Goal: Information Seeking & Learning: Check status

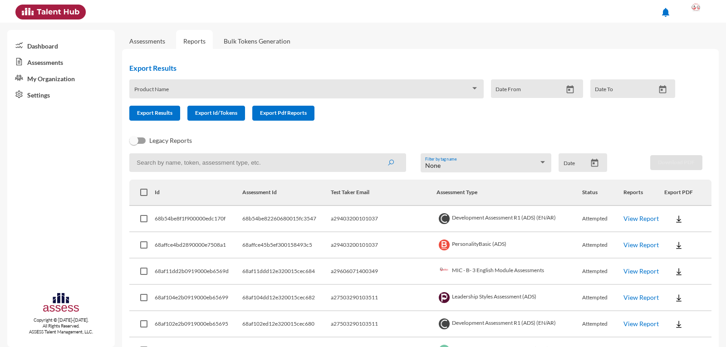
scroll to position [45, 0]
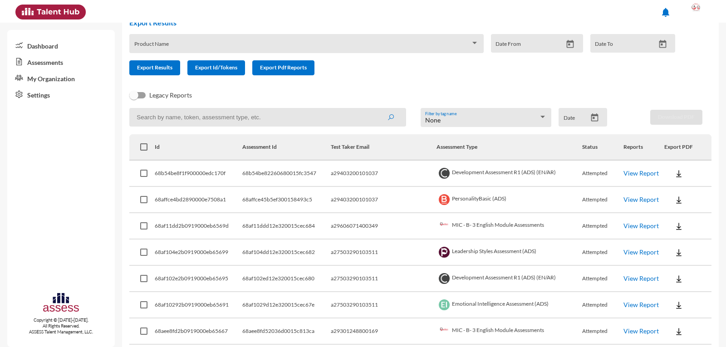
click at [633, 226] on link "View Report" at bounding box center [640, 226] width 35 height 8
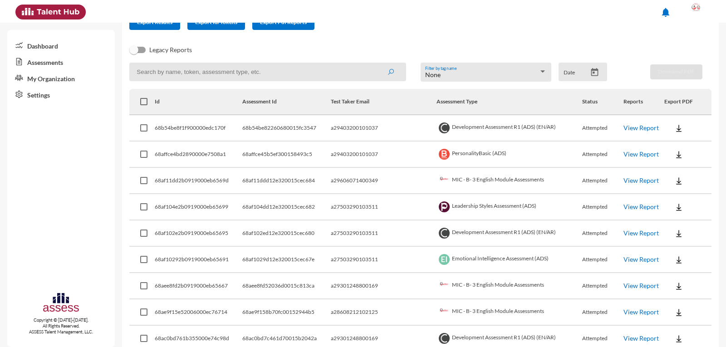
click at [634, 283] on link "View Report" at bounding box center [640, 286] width 35 height 8
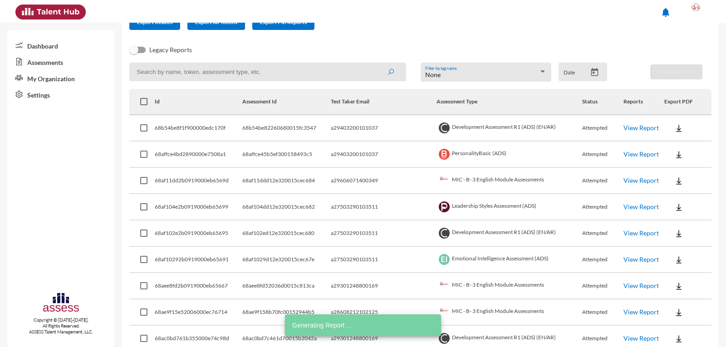
click at [631, 309] on link "View Report" at bounding box center [640, 312] width 35 height 8
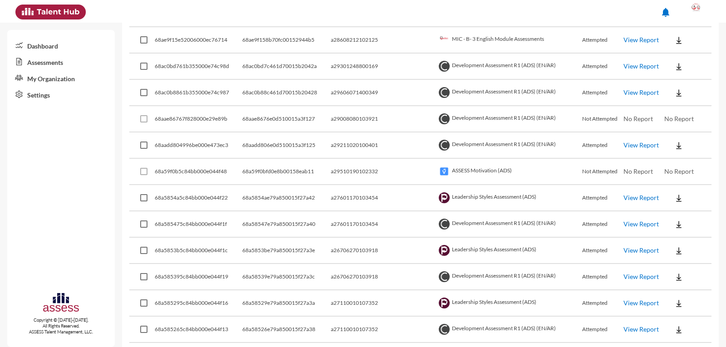
scroll to position [272, 0]
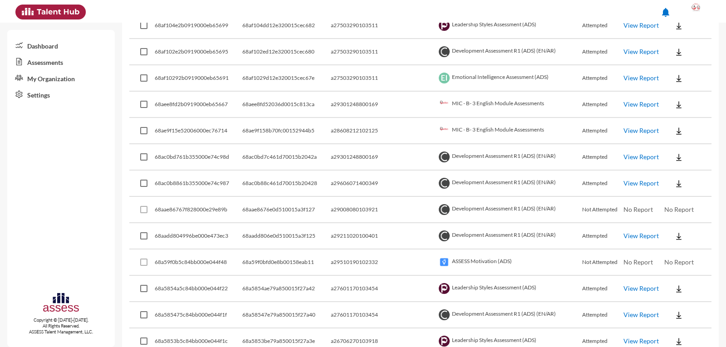
click at [631, 156] on link "View Report" at bounding box center [640, 157] width 35 height 8
click at [644, 182] on link "View Report" at bounding box center [640, 183] width 35 height 8
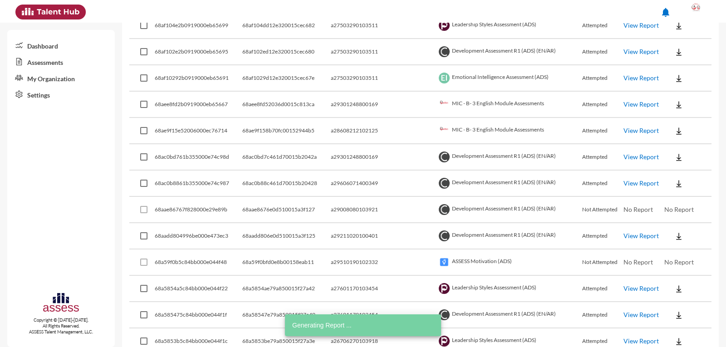
click at [631, 235] on link "View Report" at bounding box center [640, 236] width 35 height 8
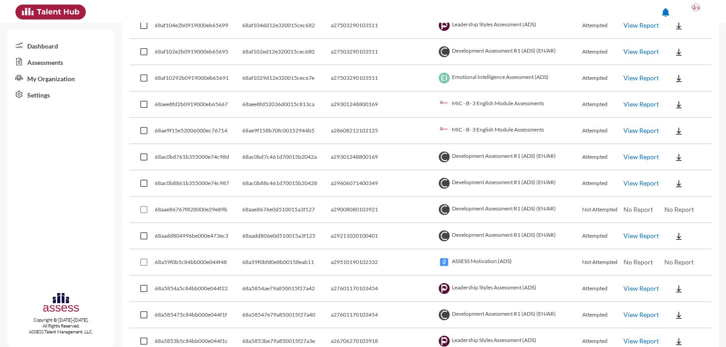
click at [623, 313] on link "View Report" at bounding box center [640, 315] width 35 height 8
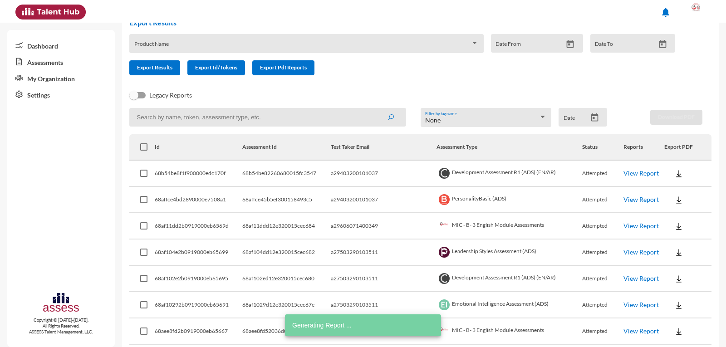
scroll to position [0, 0]
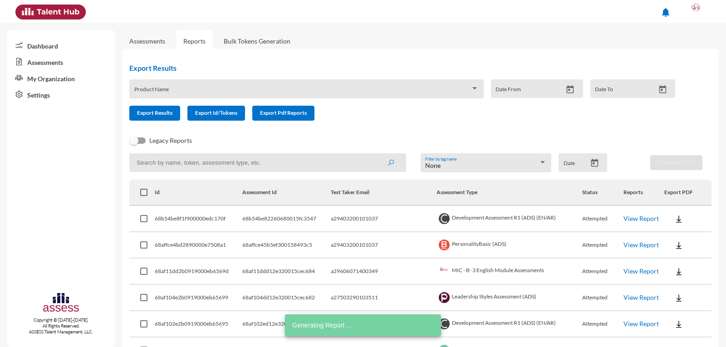
click at [239, 164] on input at bounding box center [267, 162] width 276 height 19
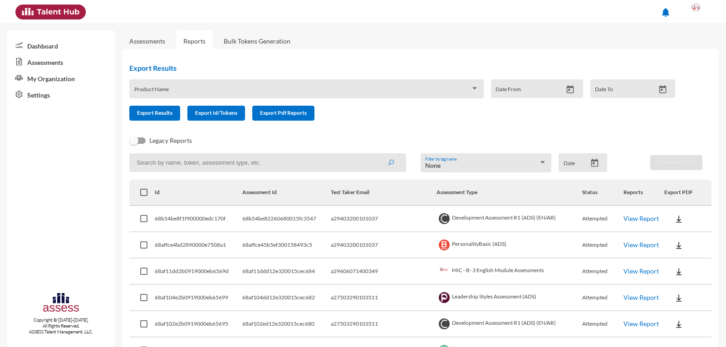
click at [205, 96] on div "Product Name" at bounding box center [306, 91] width 344 height 14
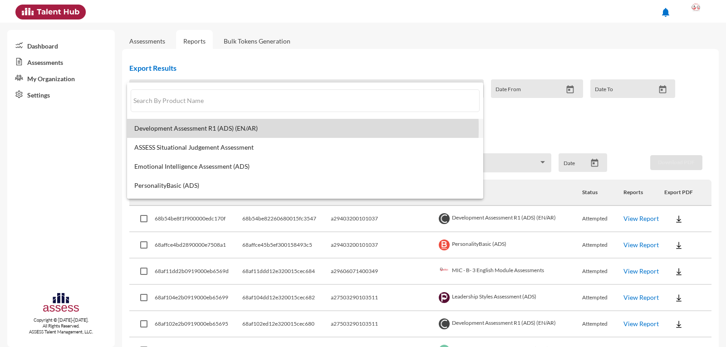
click at [172, 128] on span "Development Assessment R1 (ADS) (EN/AR)" at bounding box center [304, 128] width 341 height 7
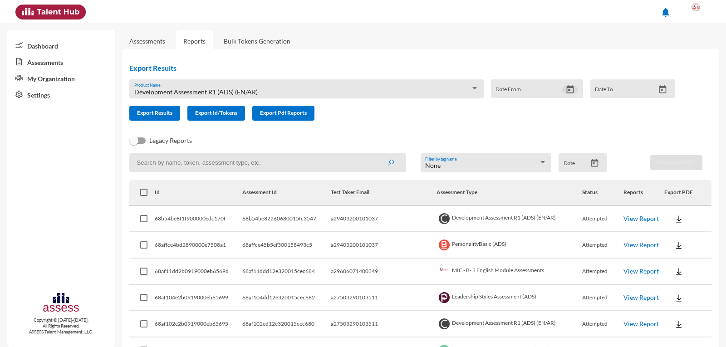
click at [566, 90] on icon "Open calendar" at bounding box center [569, 89] width 7 height 8
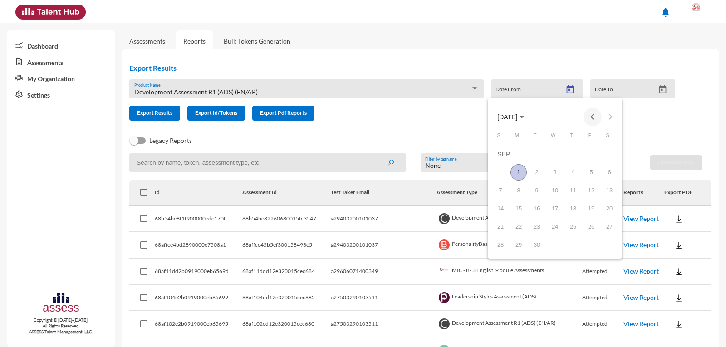
click at [597, 118] on button "Previous month" at bounding box center [592, 117] width 18 height 18
click at [571, 175] on div "3" at bounding box center [573, 172] width 16 height 16
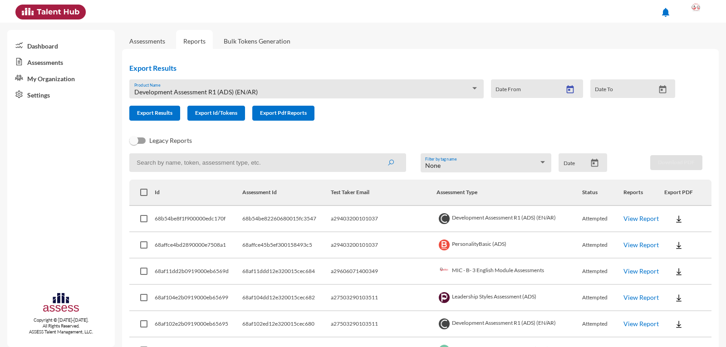
type input "7/3/2025"
click at [654, 91] on button "Open calendar" at bounding box center [662, 90] width 16 height 10
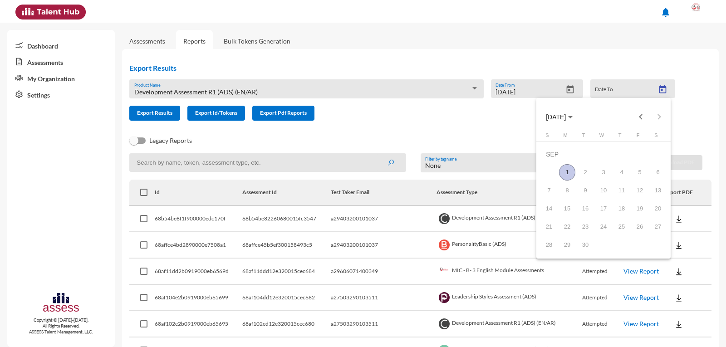
click at [572, 172] on div "1" at bounding box center [567, 172] width 16 height 16
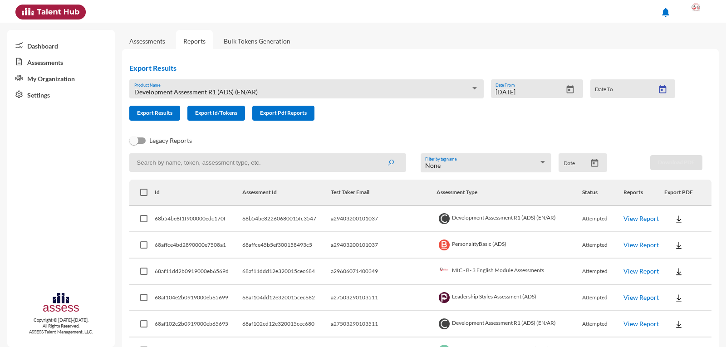
type input "9/1/2025"
click at [155, 114] on span "Export Results" at bounding box center [154, 112] width 35 height 7
click at [191, 156] on input at bounding box center [267, 162] width 276 height 19
paste input "27612060104465"
click at [376, 154] on button "submit" at bounding box center [390, 162] width 29 height 16
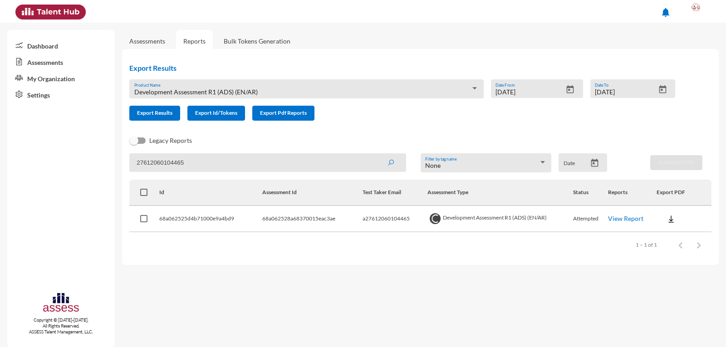
click at [190, 161] on input "27612060104465" at bounding box center [267, 162] width 276 height 19
paste input "8703090103624"
click at [376, 154] on button "submit" at bounding box center [390, 162] width 29 height 16
click at [247, 166] on input "28703090103624" at bounding box center [267, 162] width 276 height 19
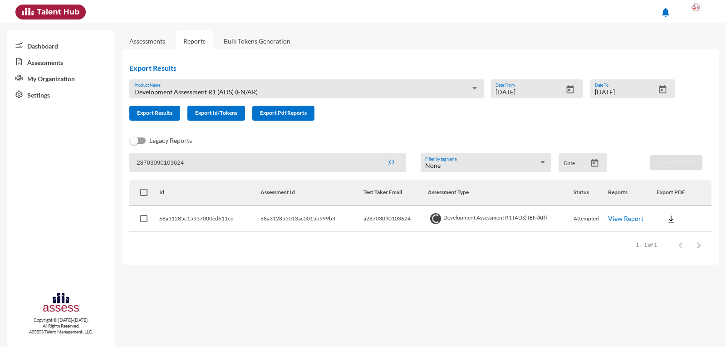
click at [247, 166] on input "28703090103624" at bounding box center [267, 162] width 276 height 19
paste input "11180101721"
click at [376, 154] on button "submit" at bounding box center [390, 162] width 29 height 16
click at [629, 222] on link "View Report" at bounding box center [625, 218] width 35 height 8
click at [234, 155] on input "28711180101721" at bounding box center [267, 162] width 276 height 19
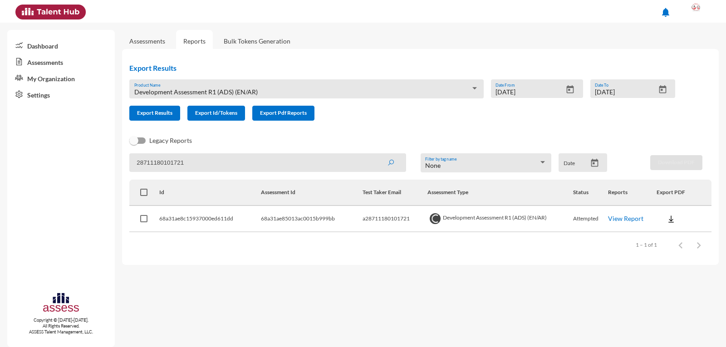
click at [234, 155] on input "28711180101721" at bounding box center [267, 162] width 276 height 19
paste input "7110010107352"
click at [376, 154] on button "submit" at bounding box center [390, 162] width 29 height 16
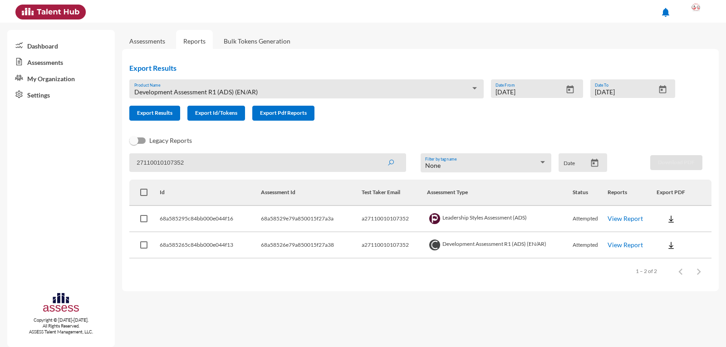
click at [637, 245] on link "View Report" at bounding box center [624, 245] width 35 height 8
click at [332, 169] on input "27110010107352" at bounding box center [267, 162] width 276 height 19
paste input "9606071400349"
click at [376, 154] on button "submit" at bounding box center [390, 162] width 29 height 16
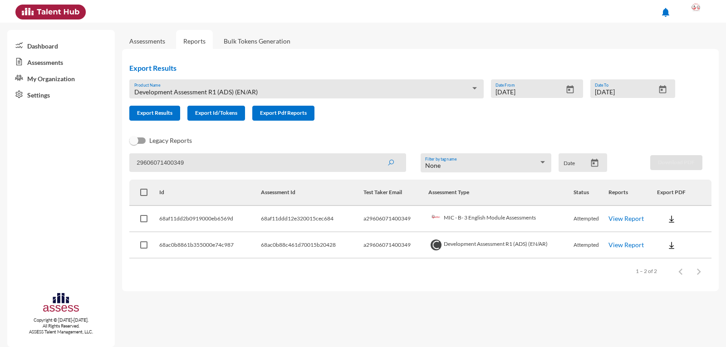
click at [639, 217] on link "View Report" at bounding box center [625, 218] width 35 height 8
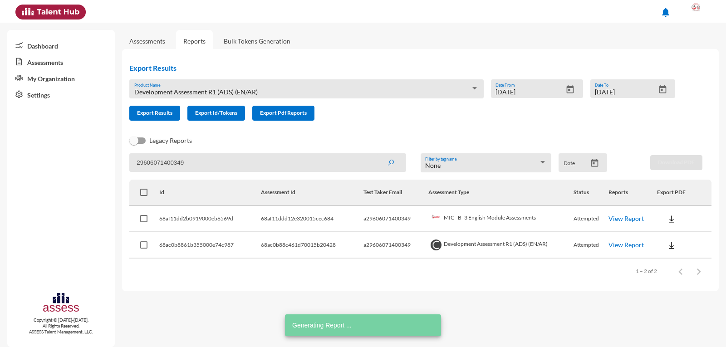
click at [220, 160] on input "29606071400349" at bounding box center [267, 162] width 276 height 19
paste input "30124880016"
click at [376, 154] on button "submit" at bounding box center [390, 162] width 29 height 16
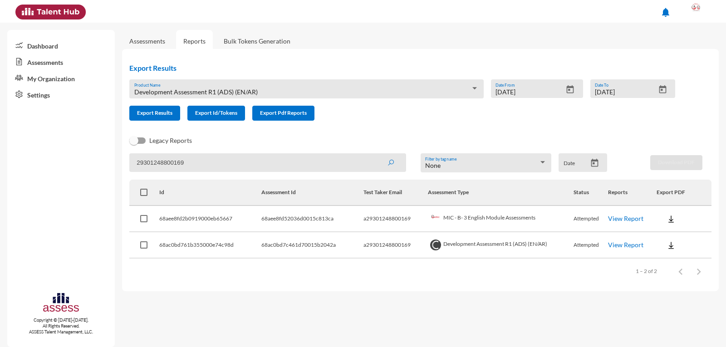
click at [630, 220] on link "View Report" at bounding box center [625, 218] width 35 height 8
click at [224, 167] on input "29301248800169" at bounding box center [267, 162] width 276 height 19
paste input "7503290103511"
type input "27503290103511"
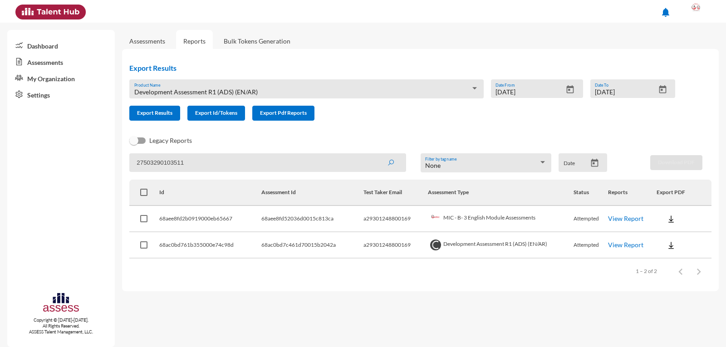
click at [376, 154] on button "submit" at bounding box center [390, 162] width 29 height 16
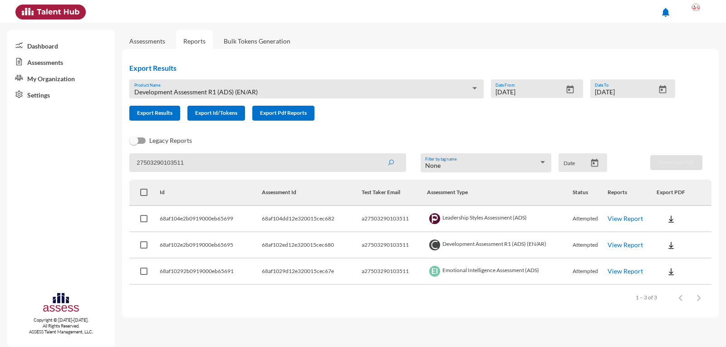
drag, startPoint x: 230, startPoint y: 163, endPoint x: 0, endPoint y: 178, distance: 230.8
click at [0, 178] on mat-sidenav-container "Dashboard Assessments My Organization Settings Copyright © 2015-2024. All Right…" at bounding box center [363, 185] width 726 height 324
click at [196, 169] on input at bounding box center [267, 162] width 276 height 19
click at [196, 160] on input at bounding box center [267, 162] width 276 height 19
paste input "29211020100401"
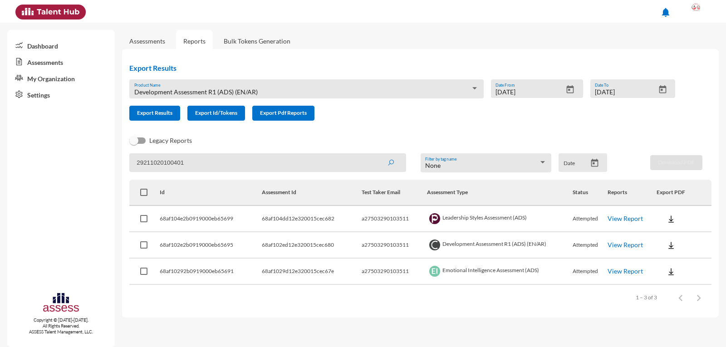
click at [376, 154] on button "submit" at bounding box center [390, 162] width 29 height 16
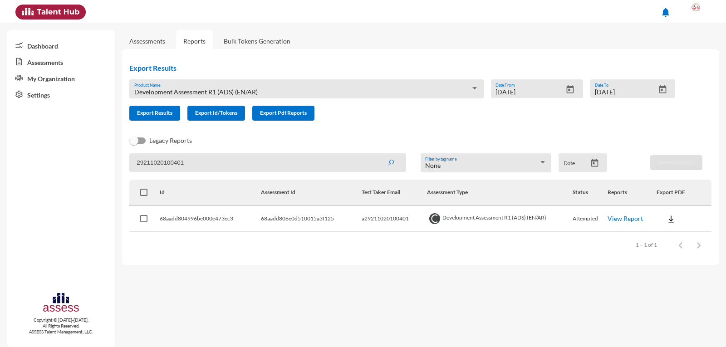
click at [626, 217] on link "View Report" at bounding box center [624, 218] width 35 height 8
click at [203, 161] on input "29211020100401" at bounding box center [267, 162] width 276 height 19
paste input "8107150100123"
type input "28107150100123"
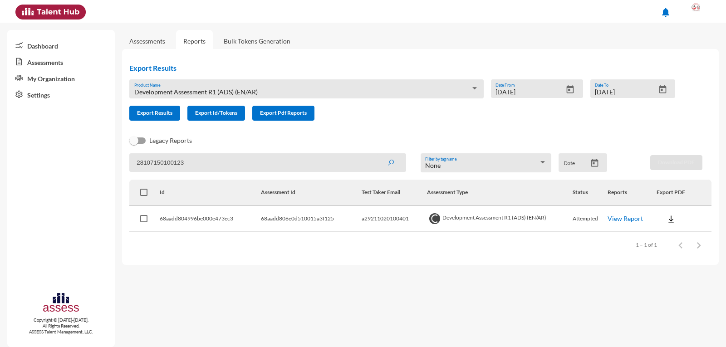
click at [376, 154] on button "submit" at bounding box center [390, 162] width 29 height 16
click at [627, 216] on link "View Report" at bounding box center [625, 218] width 35 height 8
click at [193, 160] on input "28107150100123" at bounding box center [267, 162] width 276 height 19
type input "28603090102861"
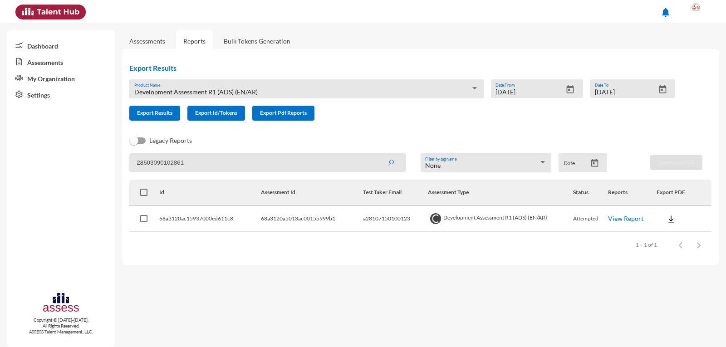
click at [376, 154] on button "submit" at bounding box center [390, 162] width 29 height 16
click at [627, 217] on link "View Report" at bounding box center [625, 218] width 35 height 8
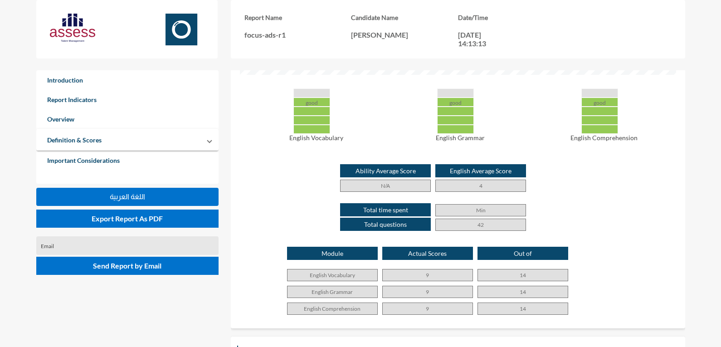
scroll to position [544, 0]
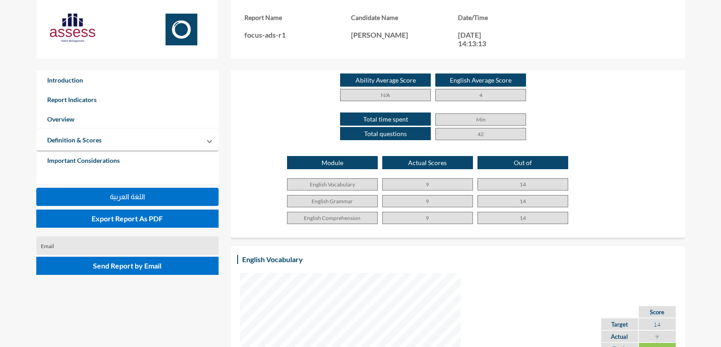
drag, startPoint x: 425, startPoint y: 179, endPoint x: 424, endPoint y: 229, distance: 49.5
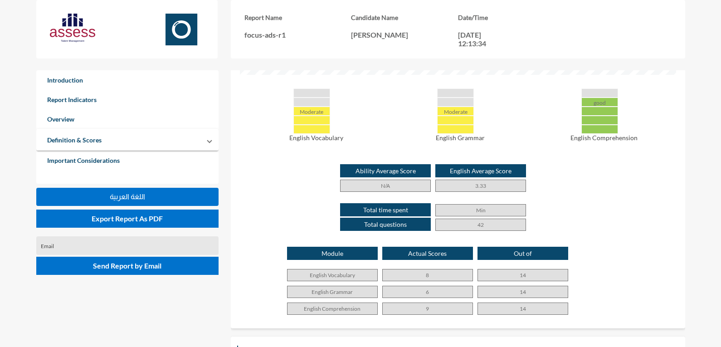
scroll to position [408, 0]
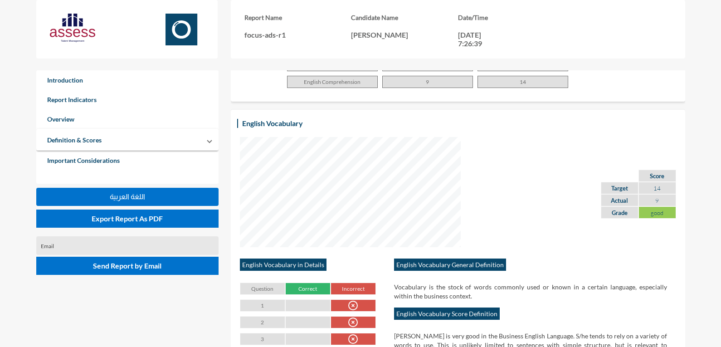
scroll to position [499, 0]
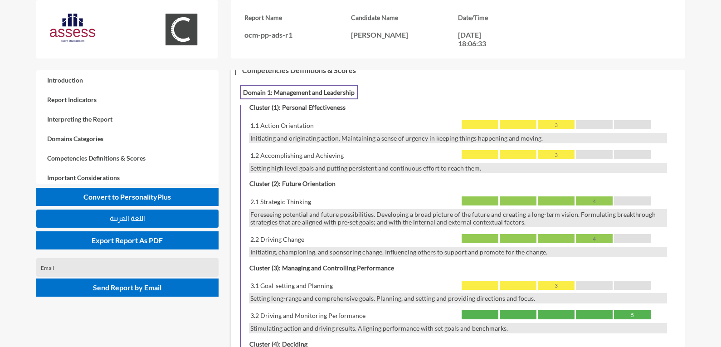
scroll to position [907, 0]
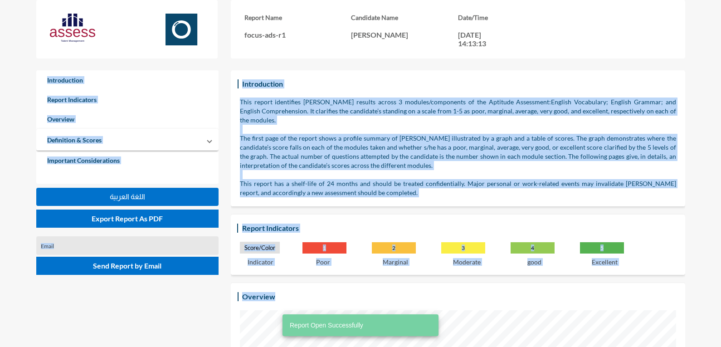
scroll to position [206, 0]
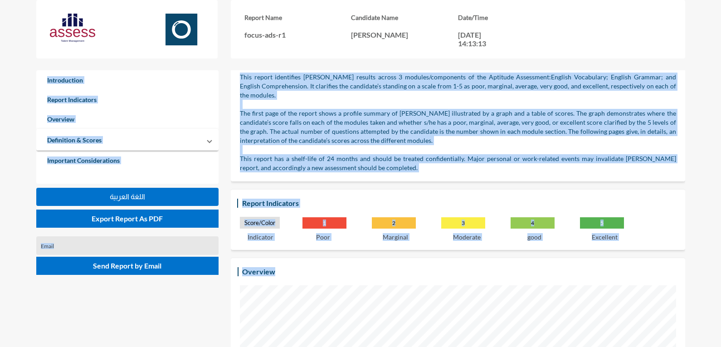
scroll to position [0, 0]
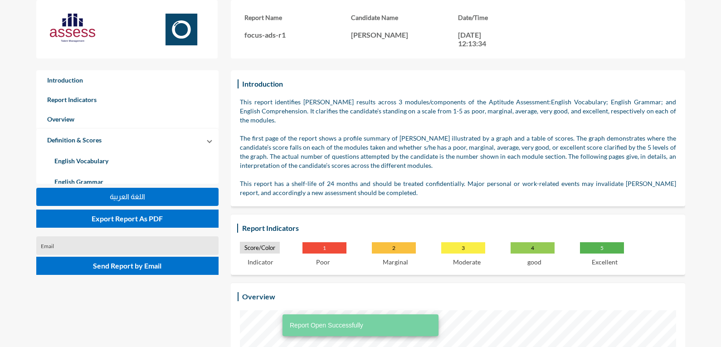
scroll to position [347, 721]
